Goal: Task Accomplishment & Management: Manage account settings

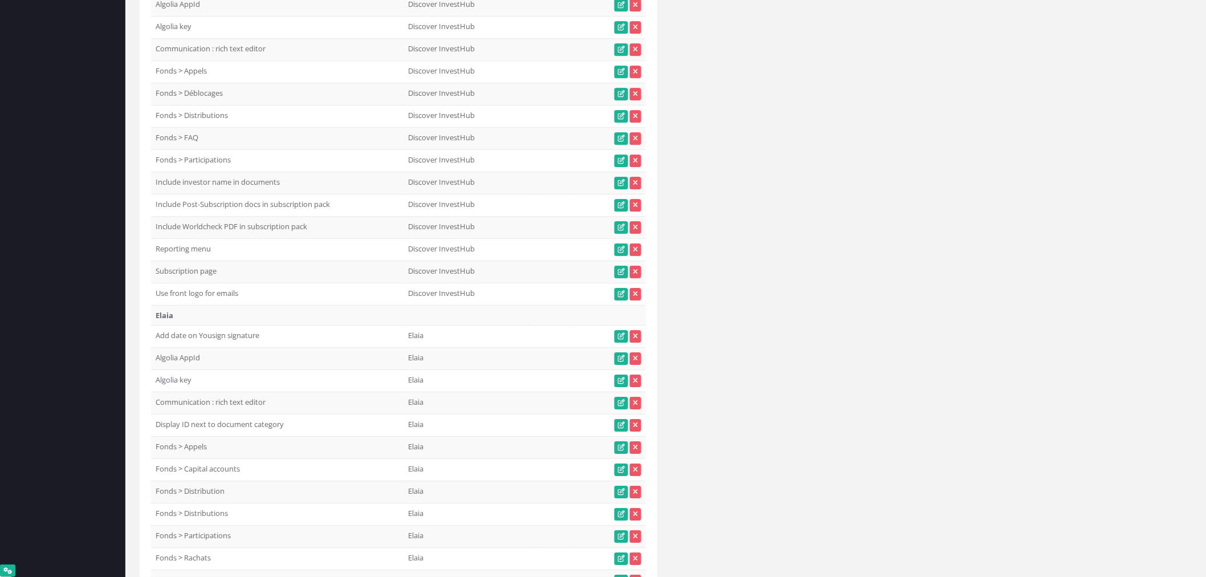
scroll to position [13415, 0]
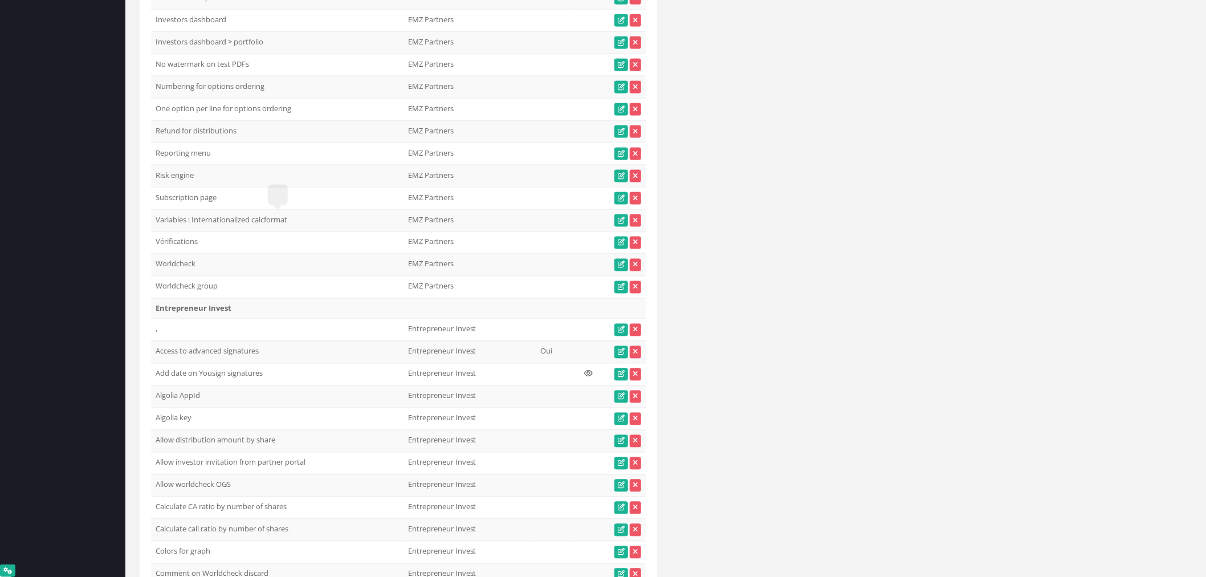
click at [189, 209] on td "Subscription page 1" at bounding box center [277, 198] width 253 height 22
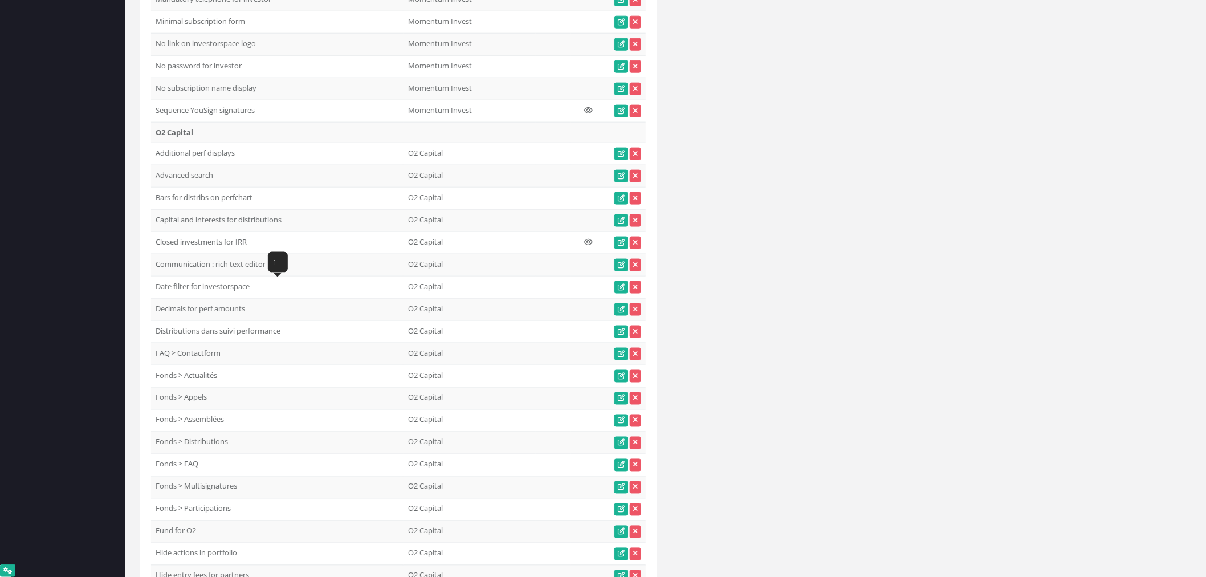
click at [193, 100] on td "No subscription name display" at bounding box center [277, 89] width 253 height 22
drag, startPoint x: 232, startPoint y: 218, endPoint x: 242, endPoint y: 218, distance: 9.7
click at [242, 34] on td "Minimal subscription form" at bounding box center [277, 22] width 253 height 22
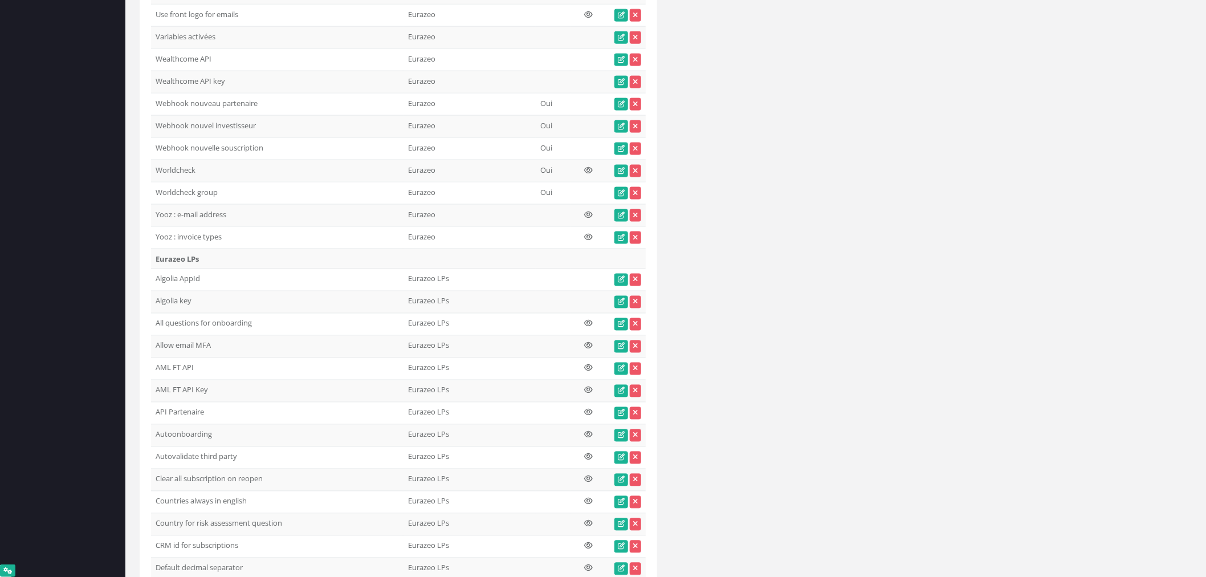
scroll to position [20214, 0]
